Goal: Participate in discussion

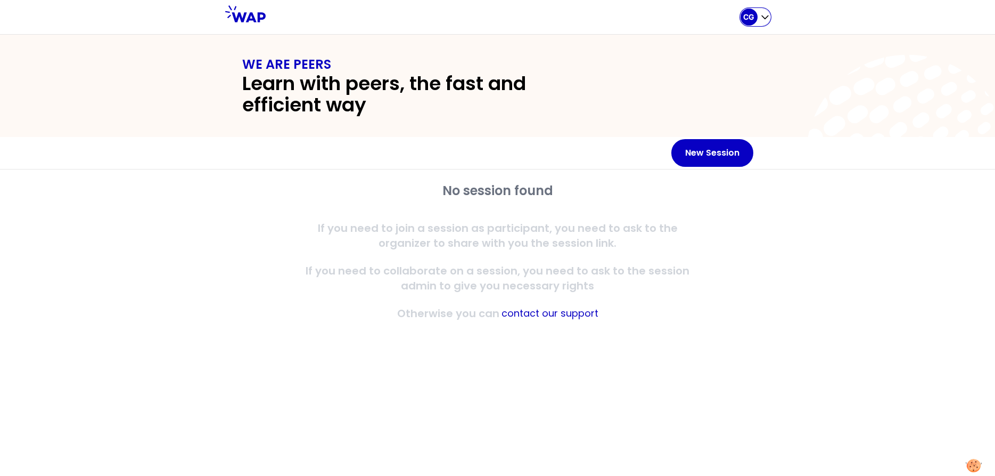
click at [767, 17] on icon "button" at bounding box center [765, 17] width 6 height 3
click at [206, 217] on div "No session found If you need to join a session as participant, you need to ask …" at bounding box center [497, 322] width 995 height 306
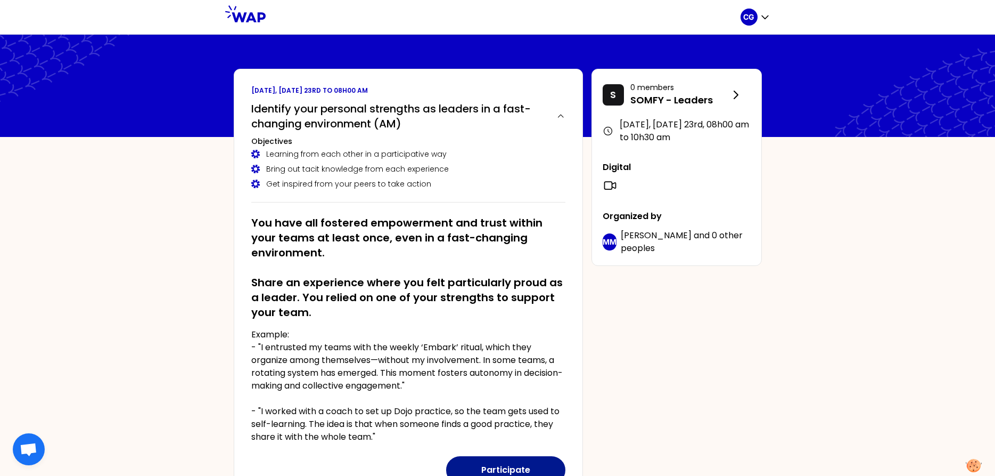
click at [490, 465] on button "Participate" at bounding box center [505, 470] width 119 height 28
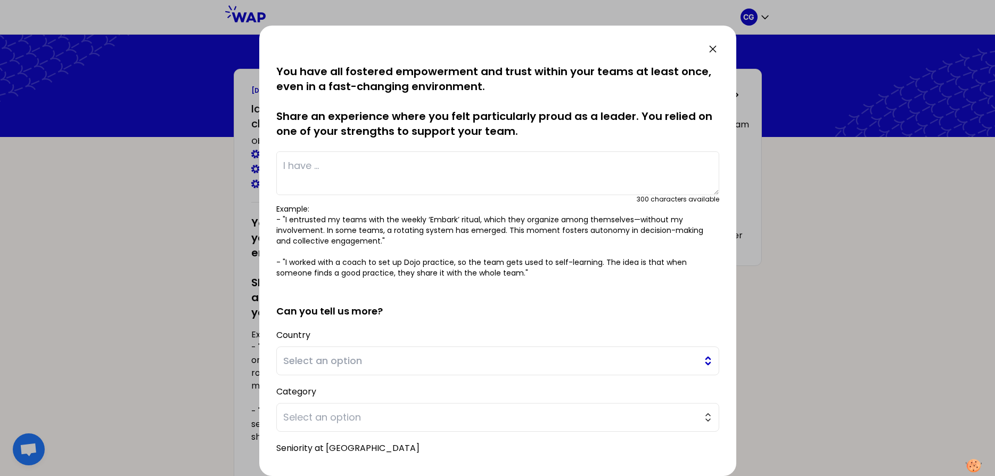
click at [671, 354] on span "Select an option" at bounding box center [490, 360] width 414 height 15
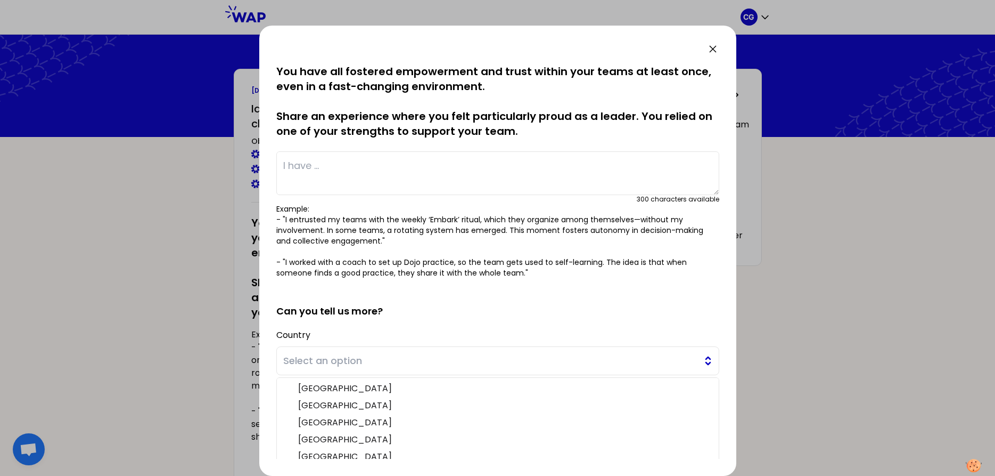
scroll to position [40, 0]
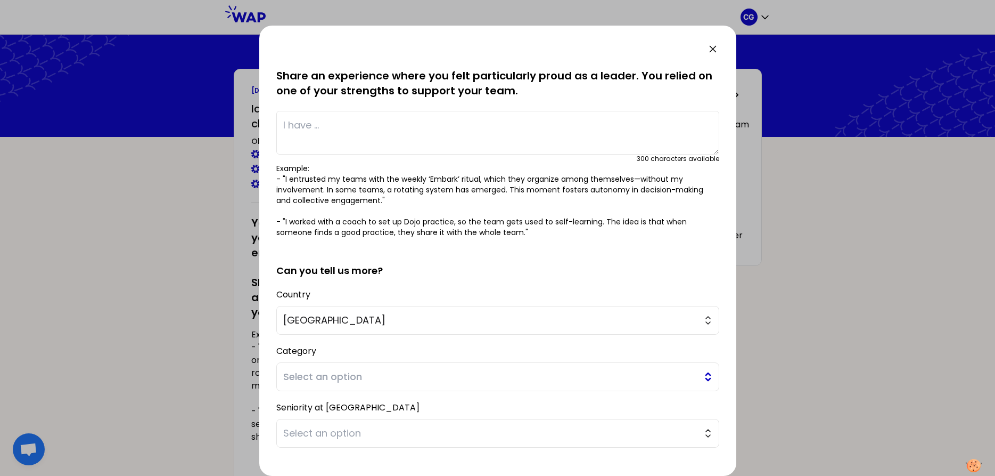
click at [452, 378] on span "Select an option" at bounding box center [490, 376] width 414 height 15
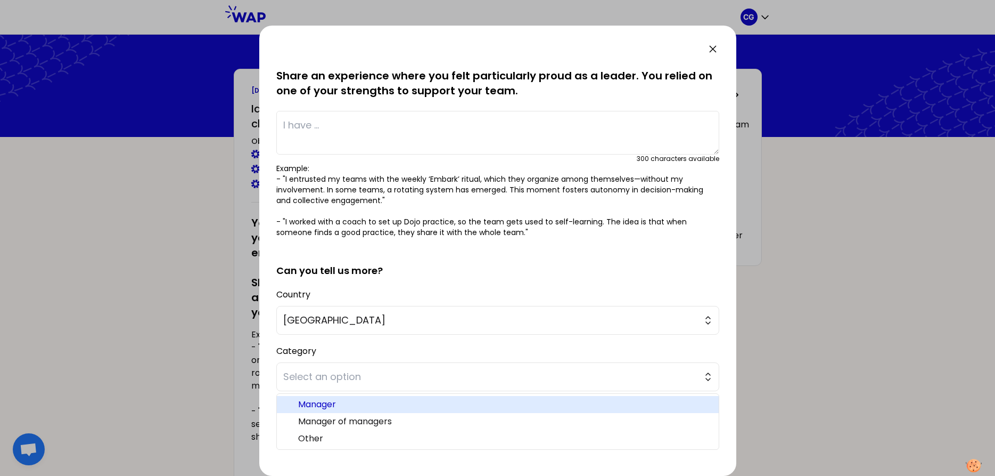
click at [365, 401] on span "Manager" at bounding box center [504, 404] width 412 height 13
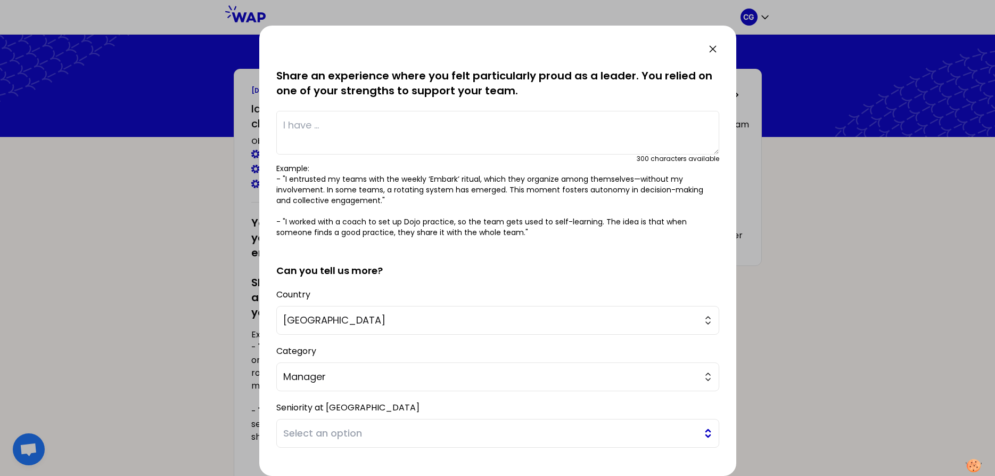
click at [360, 430] on span "Select an option" at bounding box center [490, 432] width 414 height 15
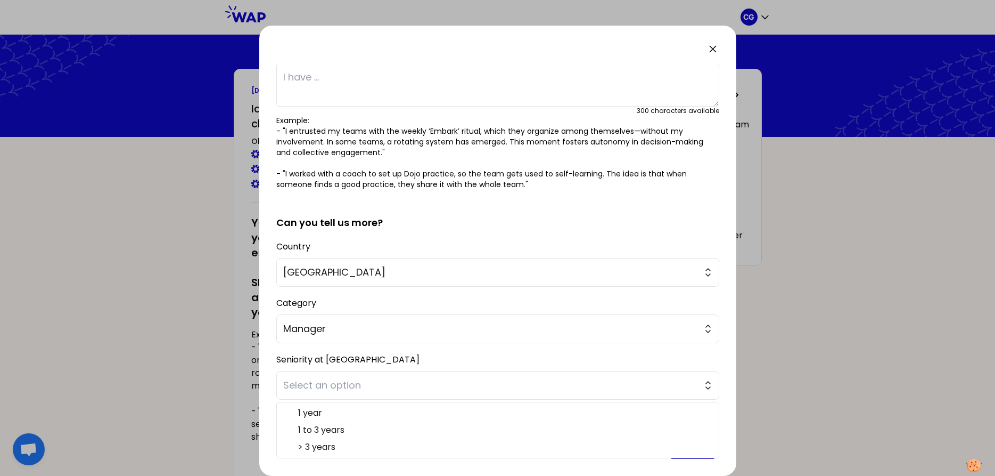
scroll to position [100, 0]
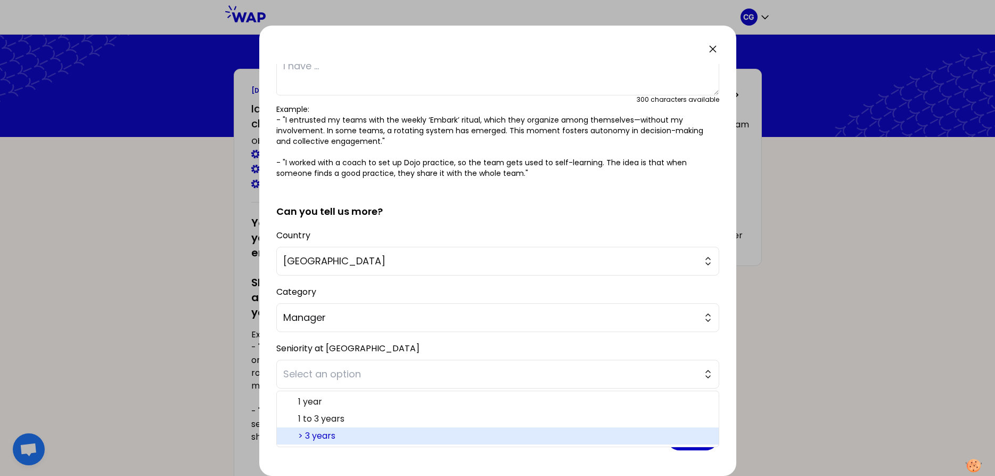
click at [337, 437] on span "> 3 years" at bounding box center [504, 435] width 412 height 13
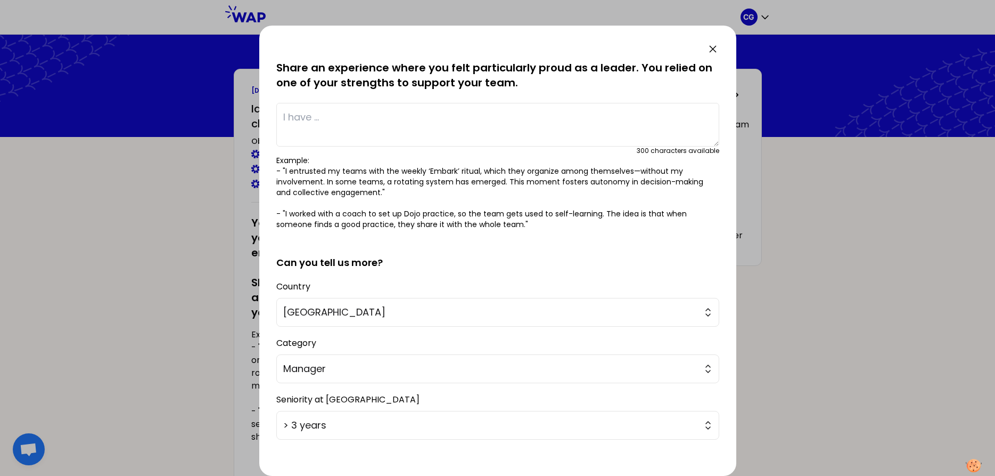
scroll to position [0, 0]
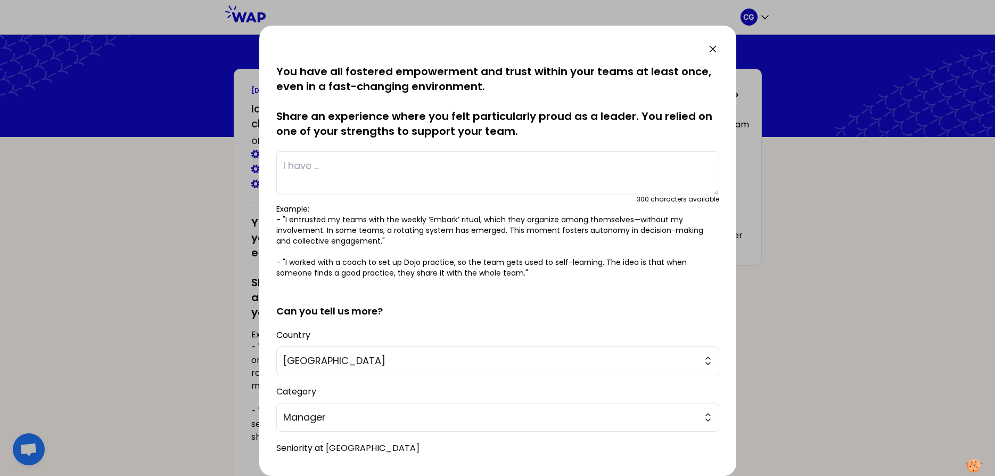
click at [354, 173] on textarea at bounding box center [497, 173] width 443 height 44
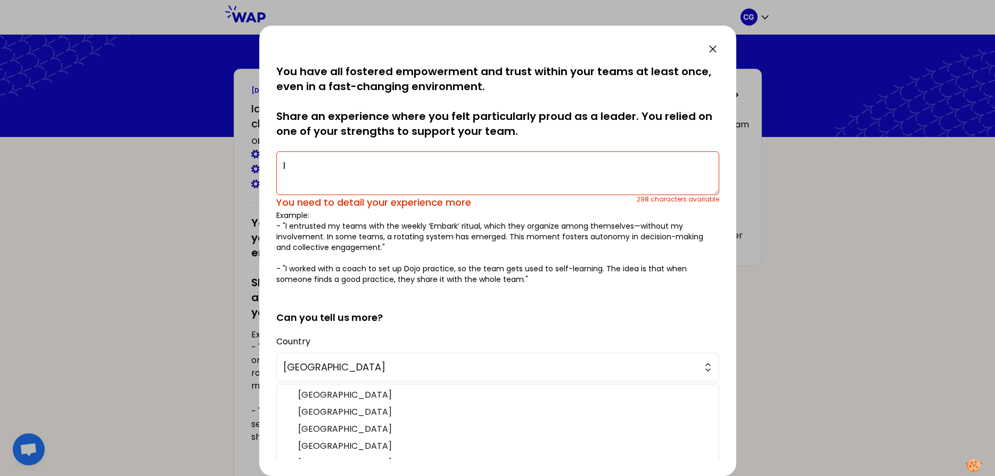
scroll to position [47, 0]
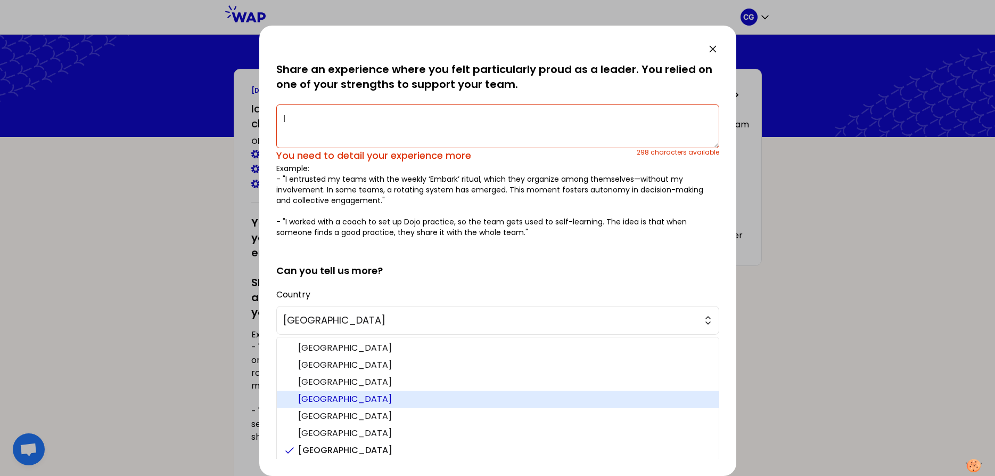
click at [351, 126] on textarea "I" at bounding box center [497, 126] width 443 height 44
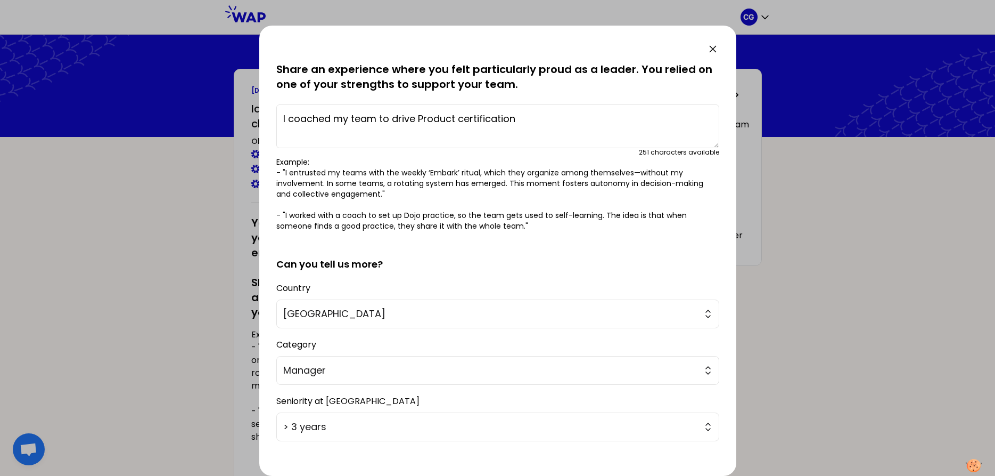
click at [421, 117] on textarea "I coached my team to drive Product certification" at bounding box center [497, 126] width 443 height 44
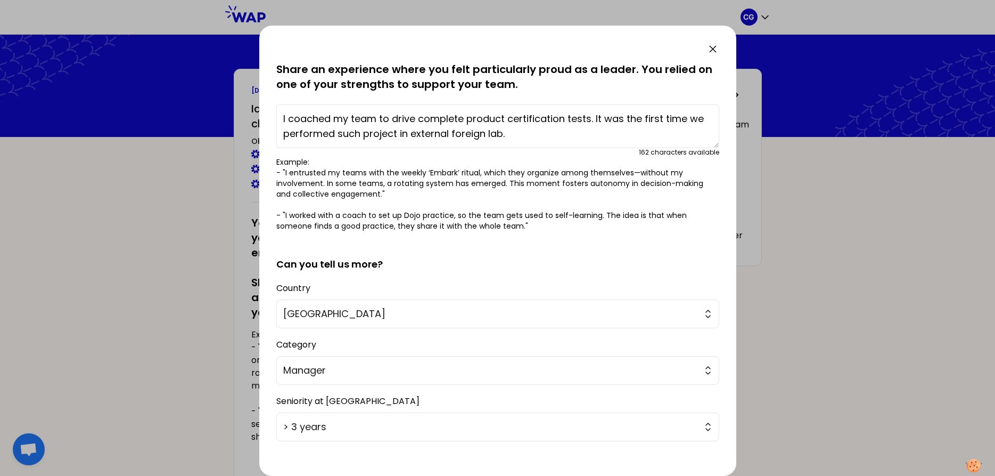
scroll to position [9, 0]
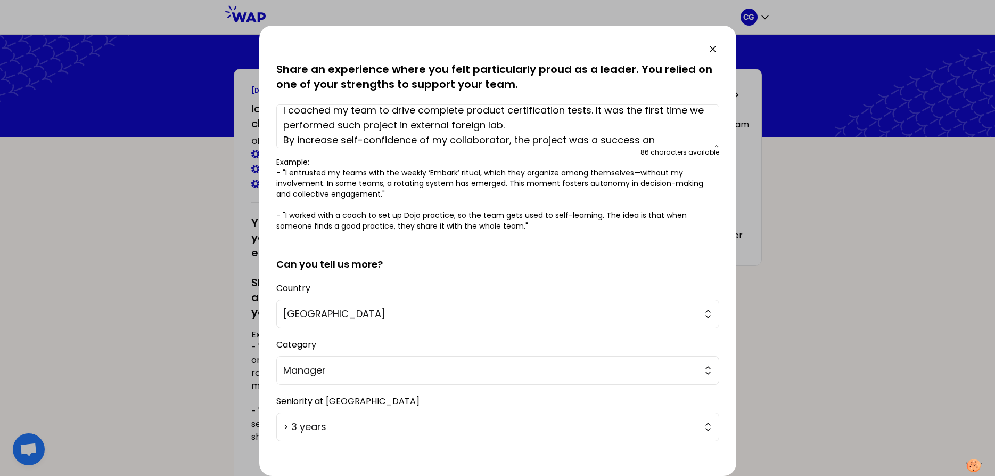
click at [338, 142] on textarea "I coached my team to drive complete product certification tests. It was the fir…" at bounding box center [497, 126] width 443 height 44
click at [676, 138] on textarea "I coached my team to drive complete product certification tests. It was the fir…" at bounding box center [497, 126] width 443 height 44
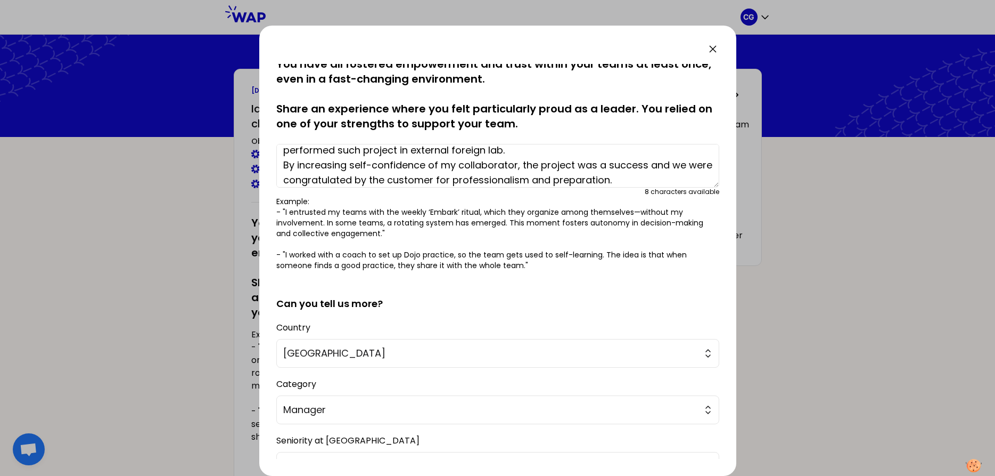
scroll to position [0, 0]
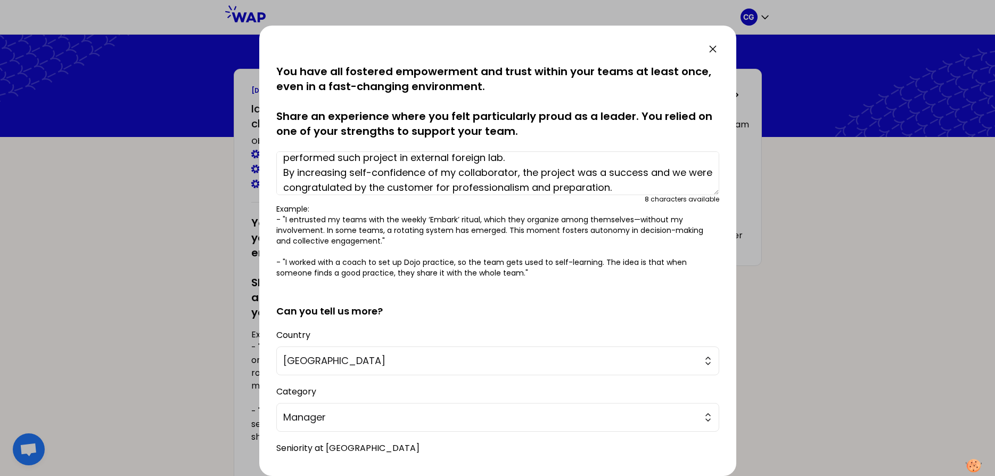
click at [567, 162] on textarea "I coached my team to drive complete product certification tests. It was the fir…" at bounding box center [497, 173] width 443 height 44
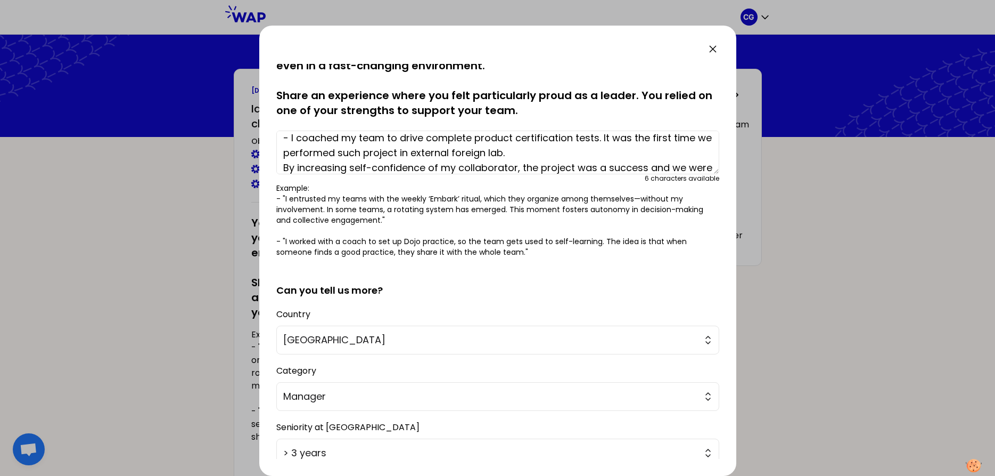
scroll to position [17, 0]
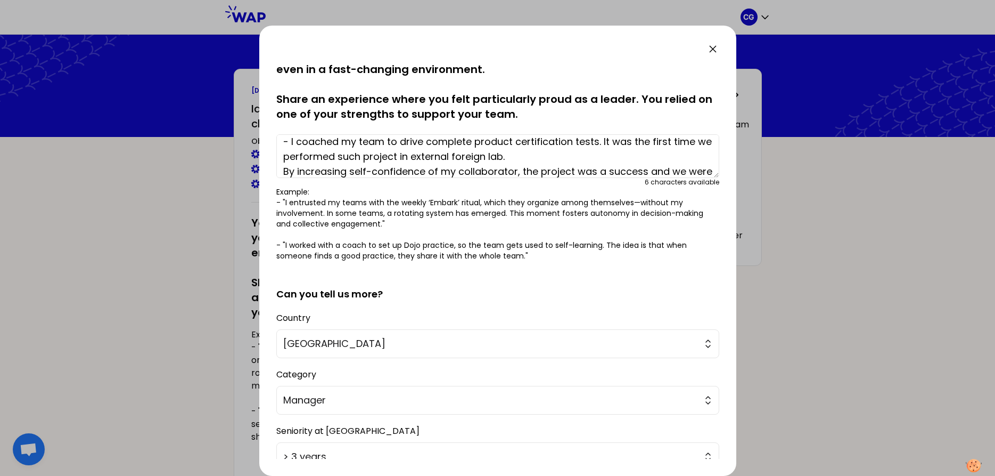
drag, startPoint x: 698, startPoint y: 142, endPoint x: 709, endPoint y: 143, distance: 11.8
click at [709, 143] on textarea "- I coached my team to drive complete product certification tests. It was the f…" at bounding box center [497, 156] width 443 height 44
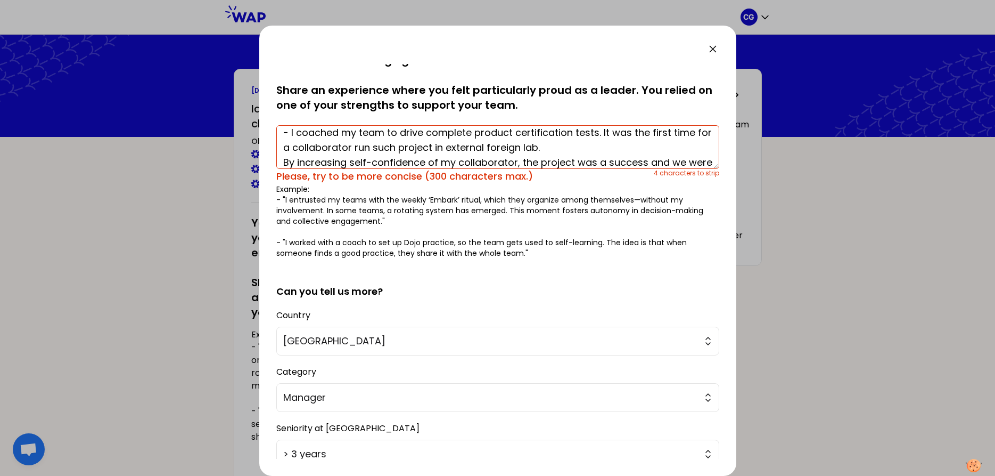
scroll to position [30, 0]
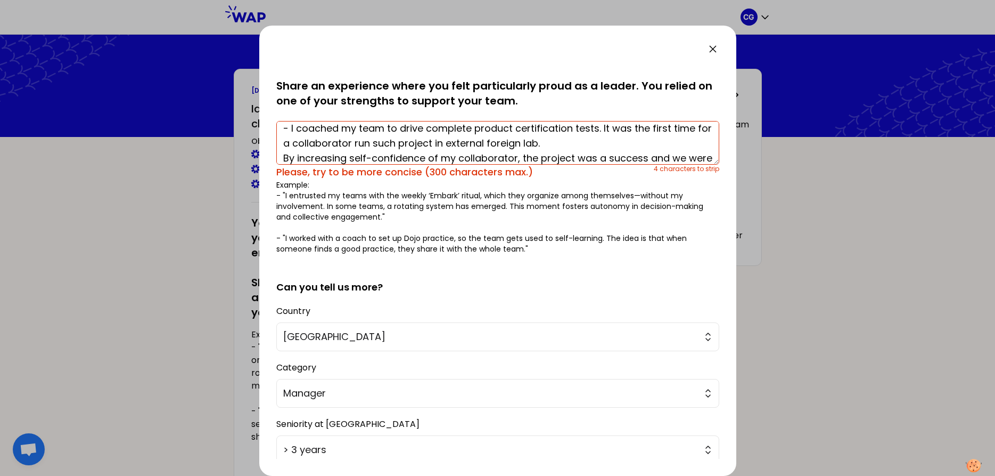
click at [578, 147] on textarea "- I coached my team to drive complete product certification tests. It was the f…" at bounding box center [497, 143] width 443 height 44
click at [283, 158] on textarea "- I coached my team to drive complete product certification tests. It was the f…" at bounding box center [497, 143] width 443 height 44
click at [286, 145] on textarea "- I coached my team to drive complete product certification tests. It was the f…" at bounding box center [497, 143] width 443 height 44
drag, startPoint x: 596, startPoint y: 129, endPoint x: 570, endPoint y: 130, distance: 26.1
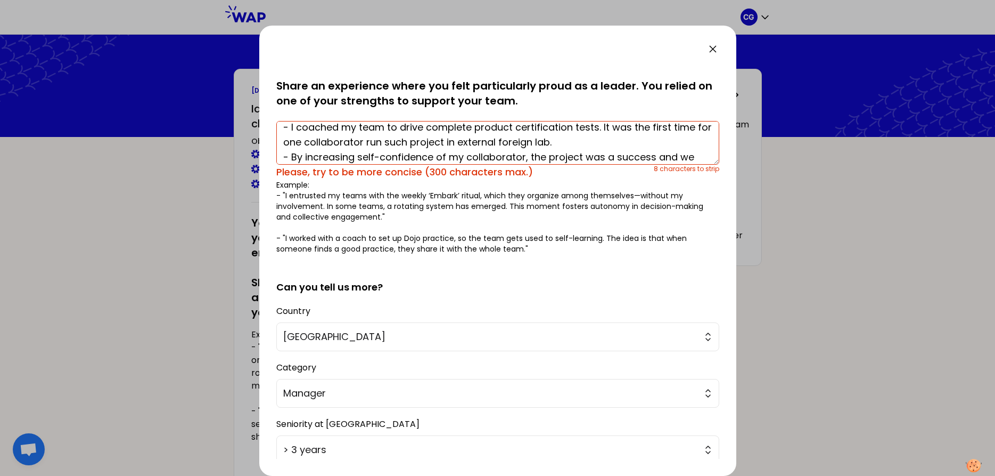
click at [570, 130] on textarea "- I coached my team to drive complete product certification tests. It was the f…" at bounding box center [497, 143] width 443 height 44
click at [353, 146] on textarea "- I coached my team to drive complete product certification. It was the first t…" at bounding box center [497, 143] width 443 height 44
click at [680, 146] on textarea "- I coached my team to drive complete product certification. It was the first t…" at bounding box center [497, 143] width 443 height 44
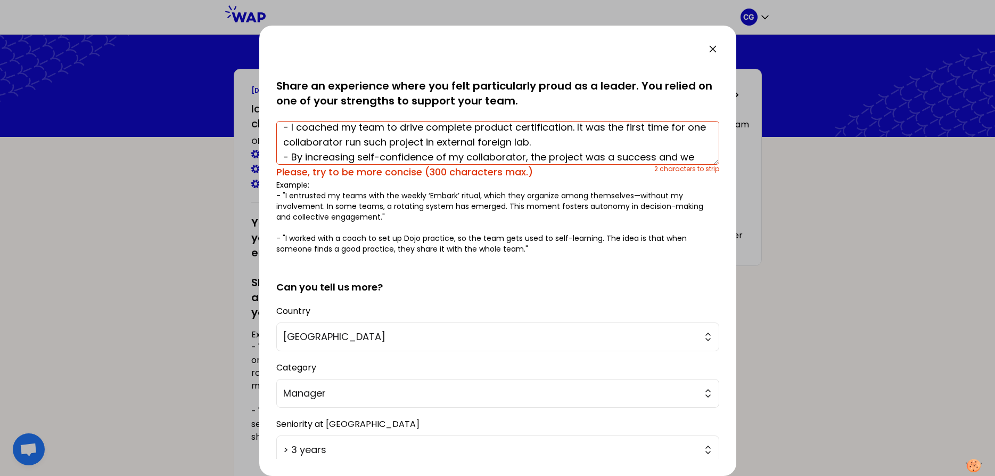
scroll to position [23, 0]
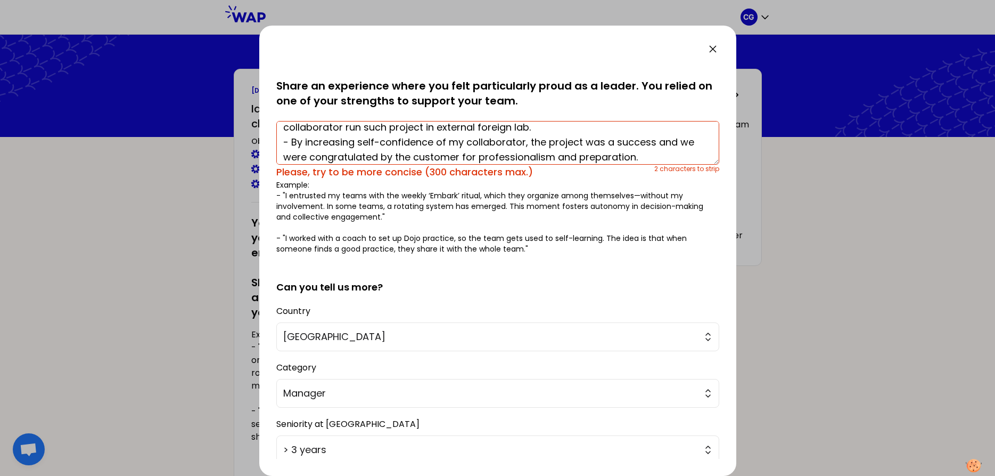
drag, startPoint x: 353, startPoint y: 144, endPoint x: 292, endPoint y: 144, distance: 61.2
click at [292, 144] on textarea "- I coached my team to drive complete product certification. It was the first t…" at bounding box center [497, 143] width 443 height 44
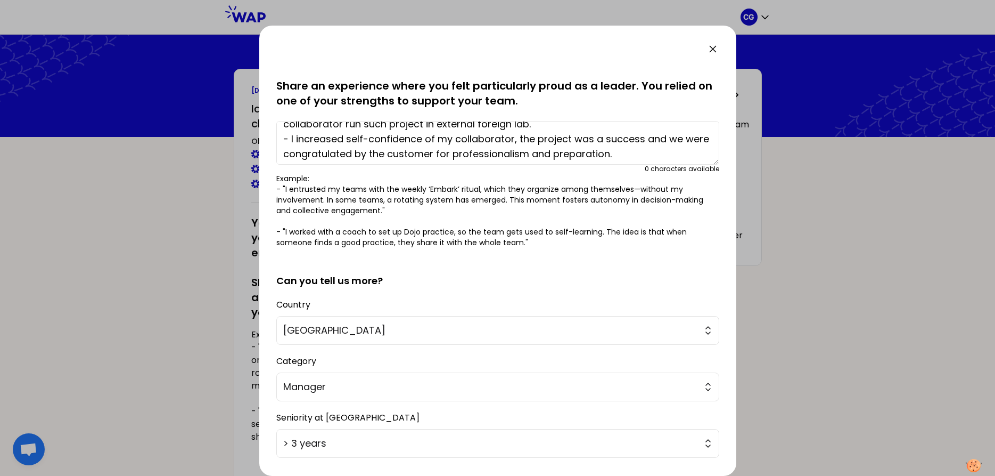
scroll to position [30, 0]
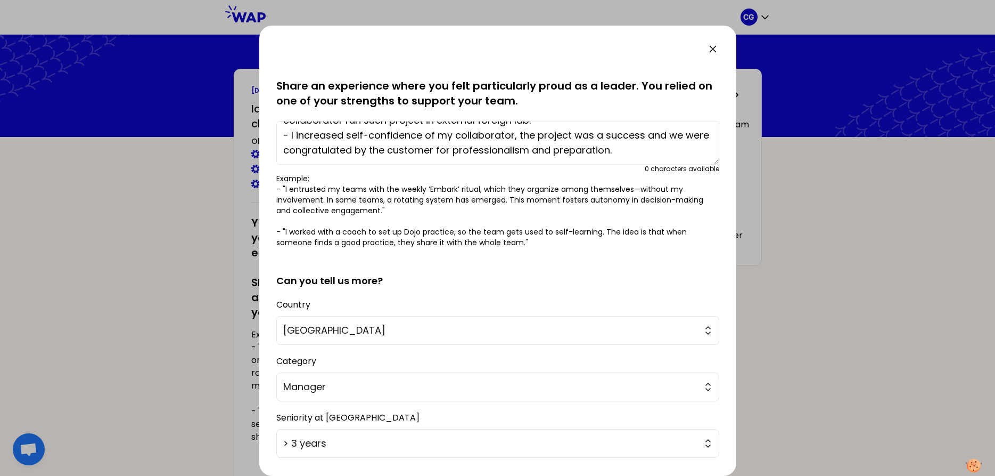
drag, startPoint x: 622, startPoint y: 135, endPoint x: 622, endPoint y: 166, distance: 30.9
click at [622, 165] on textarea "- I coached my team to drive complete product certification. It was the first t…" at bounding box center [497, 143] width 443 height 44
click at [630, 156] on textarea "- I coached my team to drive complete product certification. It was the first t…" at bounding box center [497, 143] width 443 height 44
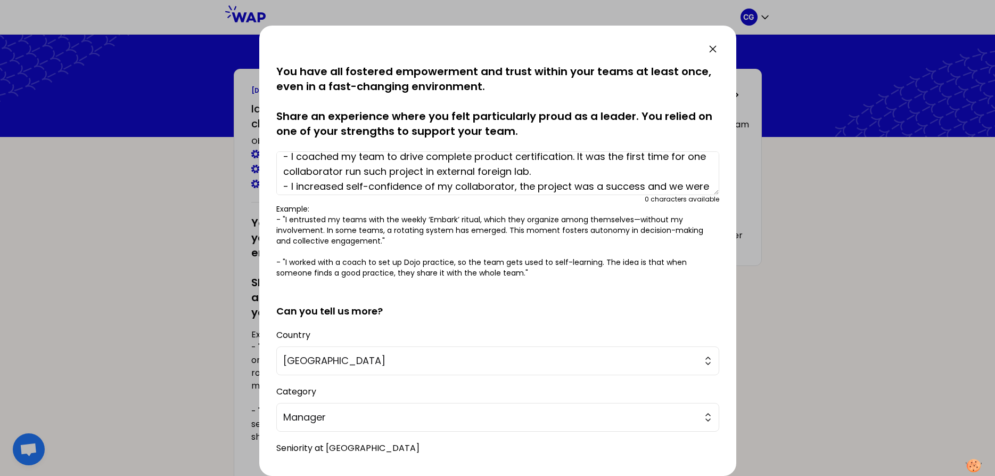
scroll to position [0, 0]
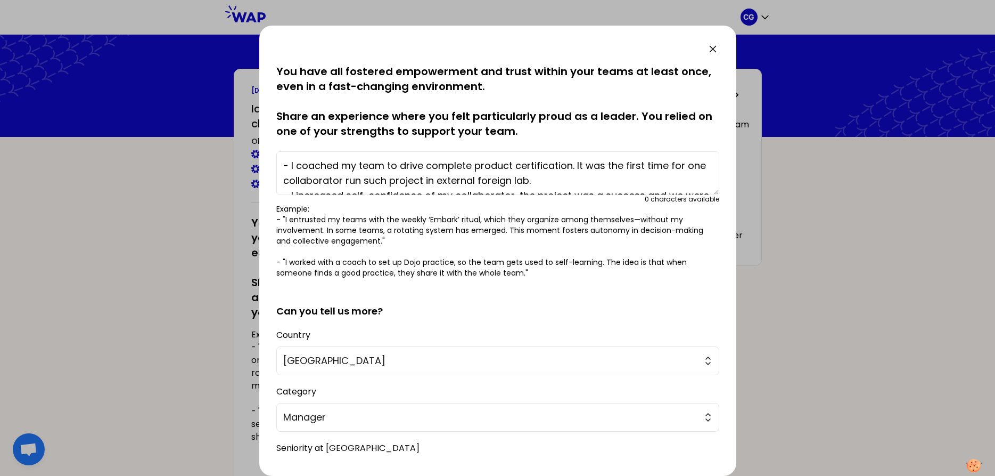
drag, startPoint x: 538, startPoint y: 160, endPoint x: 535, endPoint y: 147, distance: 13.7
click at [535, 151] on textarea "- I coached my team to drive complete product certification. It was the first t…" at bounding box center [497, 173] width 443 height 44
click at [593, 165] on textarea "- I coached my team to drive complete product certification. It was the first t…" at bounding box center [497, 173] width 443 height 44
drag, startPoint x: 476, startPoint y: 166, endPoint x: 427, endPoint y: 167, distance: 48.5
click at [427, 167] on textarea "- I coached my team to drive complete product certification. It was the first t…" at bounding box center [497, 173] width 443 height 44
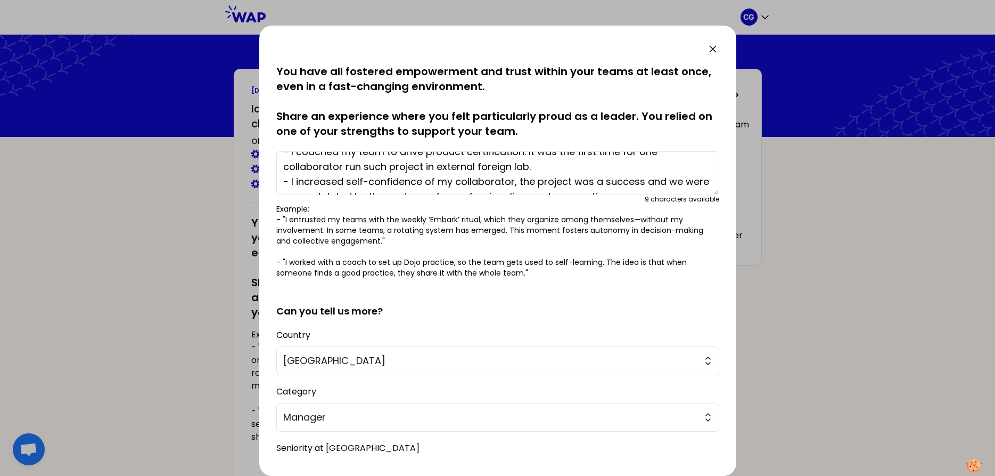
scroll to position [30, 0]
drag, startPoint x: 665, startPoint y: 173, endPoint x: 660, endPoint y: 201, distance: 28.6
click at [660, 195] on textarea "- I coached my team to drive product certification. It was the first time for o…" at bounding box center [497, 173] width 443 height 44
click at [660, 181] on textarea "- I coached my team to drive product certification. It was the first time for o…" at bounding box center [497, 173] width 443 height 44
click at [627, 158] on textarea "- I coached my team to drive product certification. It was the first time for o…" at bounding box center [497, 173] width 443 height 44
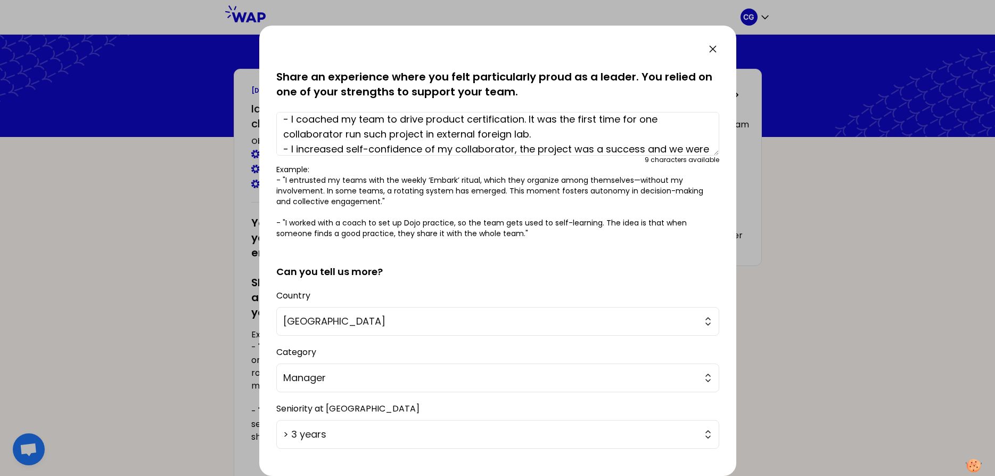
scroll to position [100, 0]
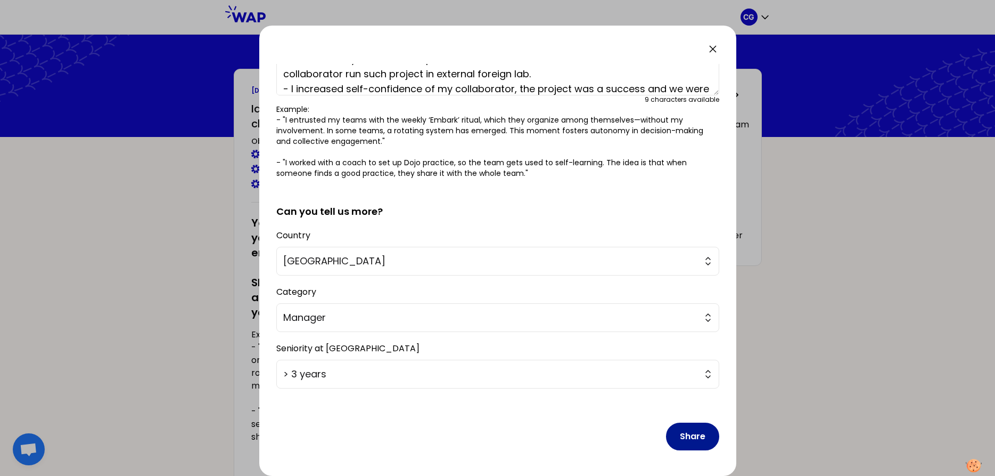
type textarea "- I coached my team to drive product certification. It was the first time for o…"
click at [699, 441] on button "Share" at bounding box center [692, 436] width 53 height 28
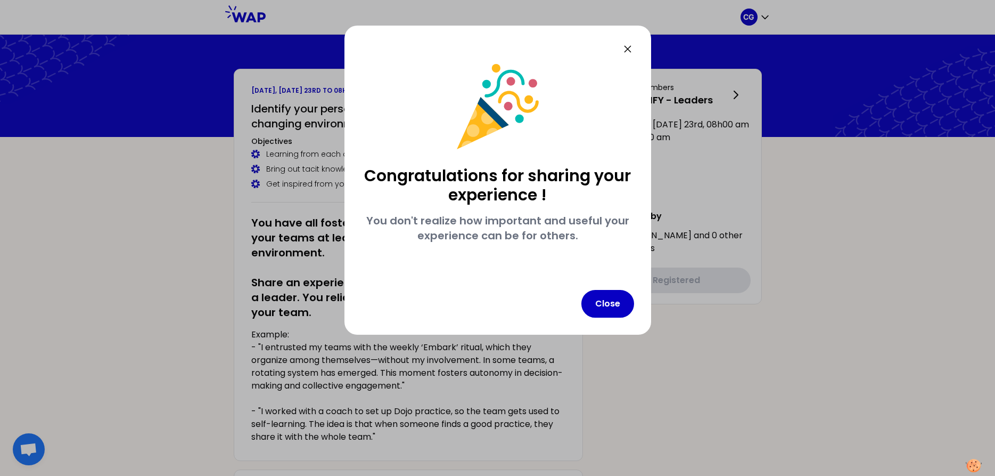
scroll to position [0, 0]
click at [612, 298] on button "Close" at bounding box center [607, 304] width 53 height 28
